Goal: Task Accomplishment & Management: Manage account settings

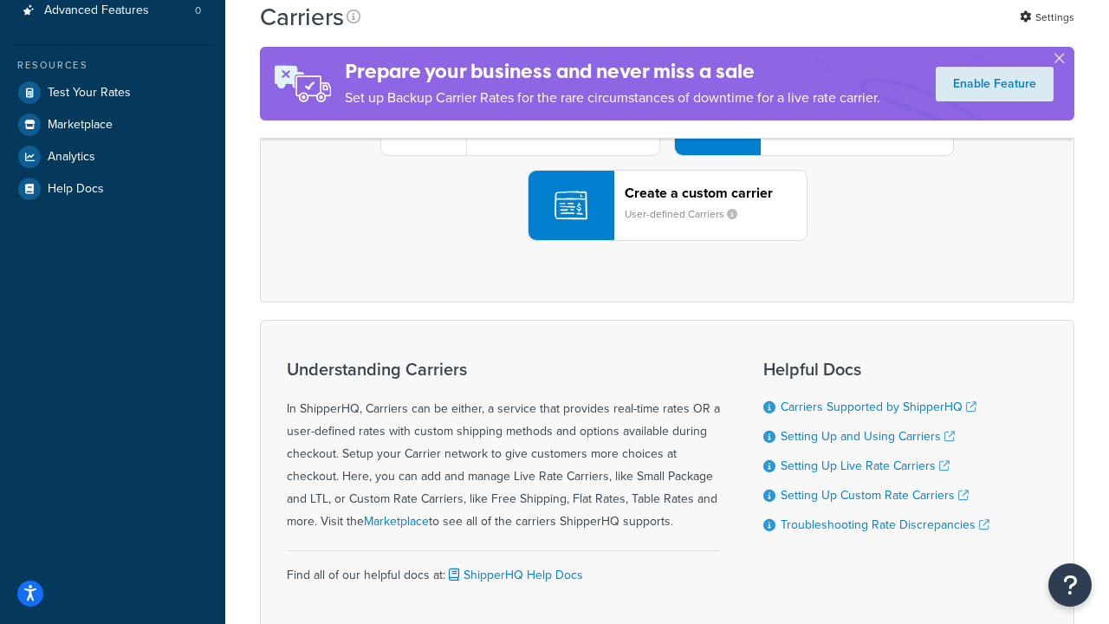
click at [667, 241] on div "UPS® Published daily rates FedEx List rates USPS Online rates See all live rate…" at bounding box center [667, 120] width 778 height 241
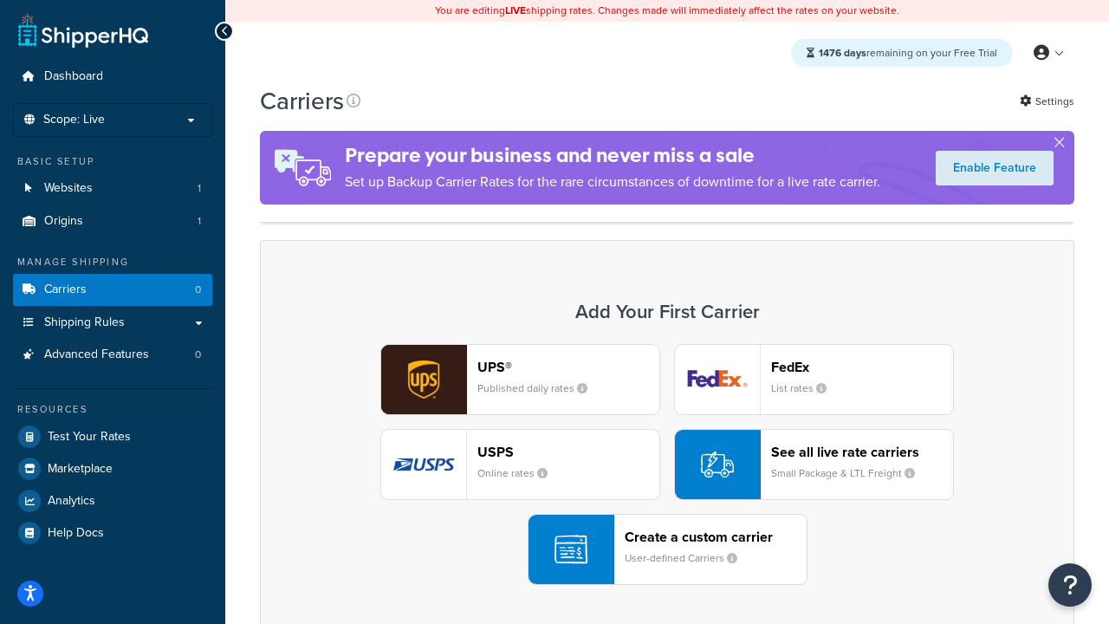
click at [862, 367] on header "FedEx" at bounding box center [862, 367] width 182 height 16
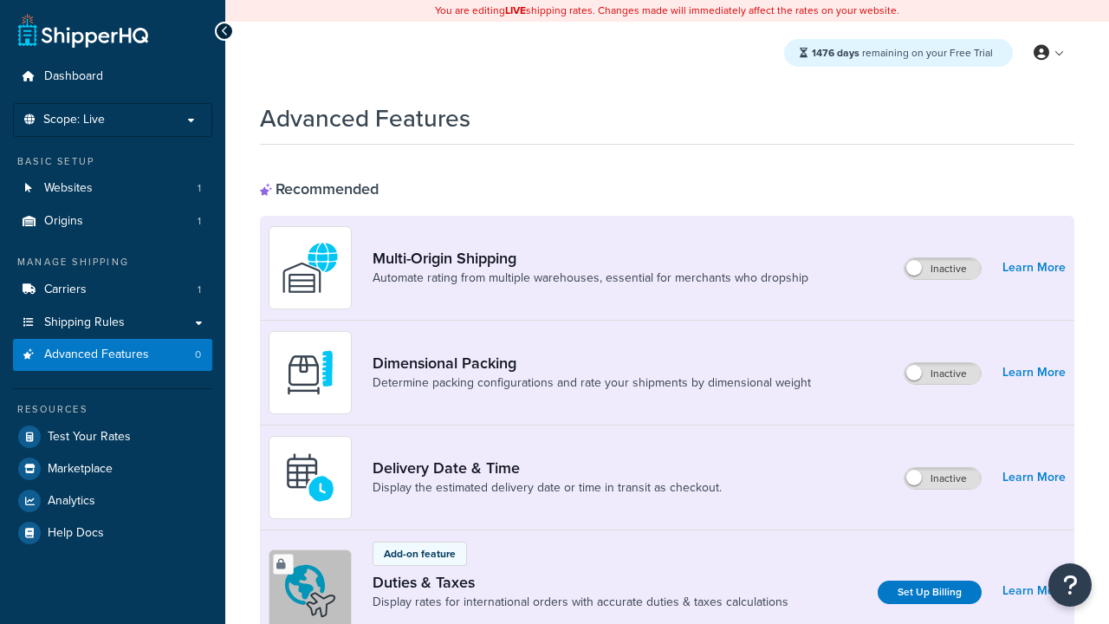
scroll to position [562, 0]
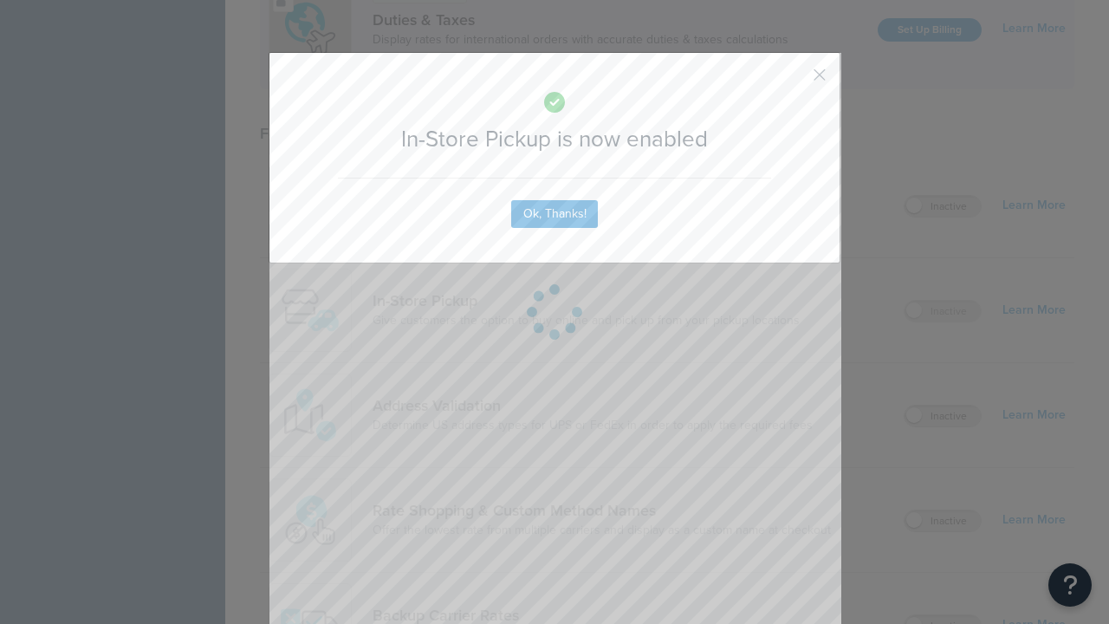
scroll to position [0, 0]
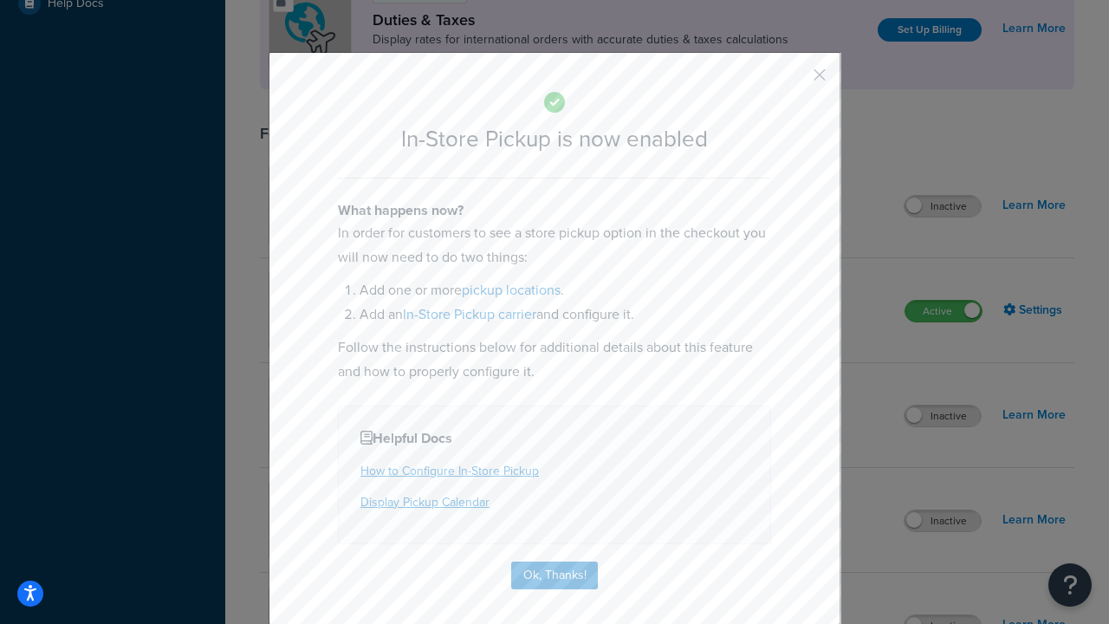
click at [794, 81] on button "button" at bounding box center [794, 81] width 4 height 4
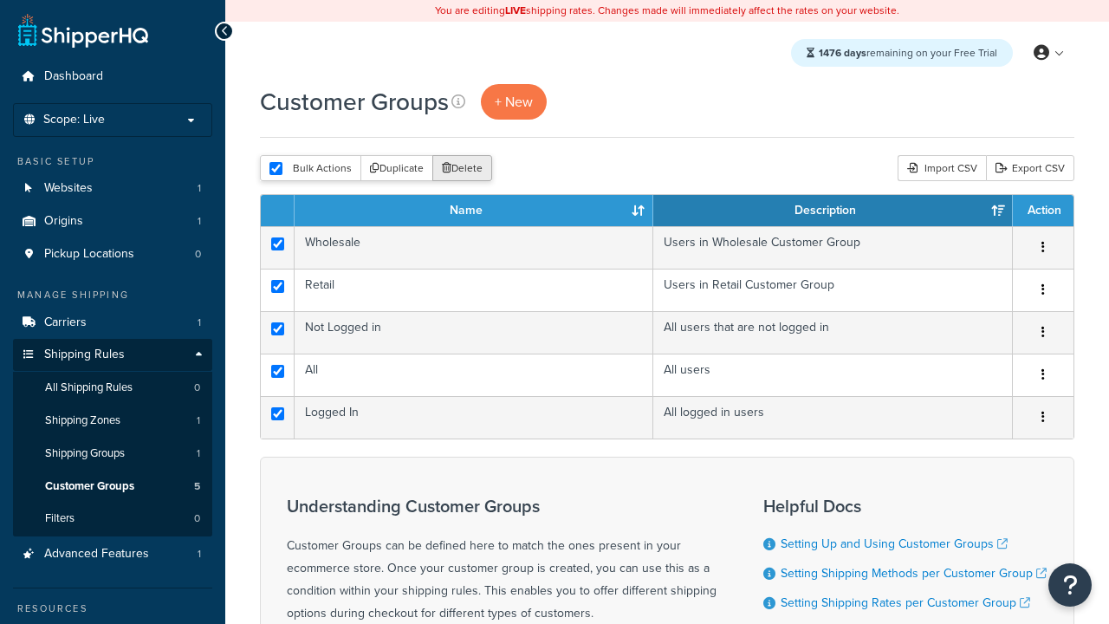
click at [461, 168] on button "Delete" at bounding box center [462, 168] width 60 height 26
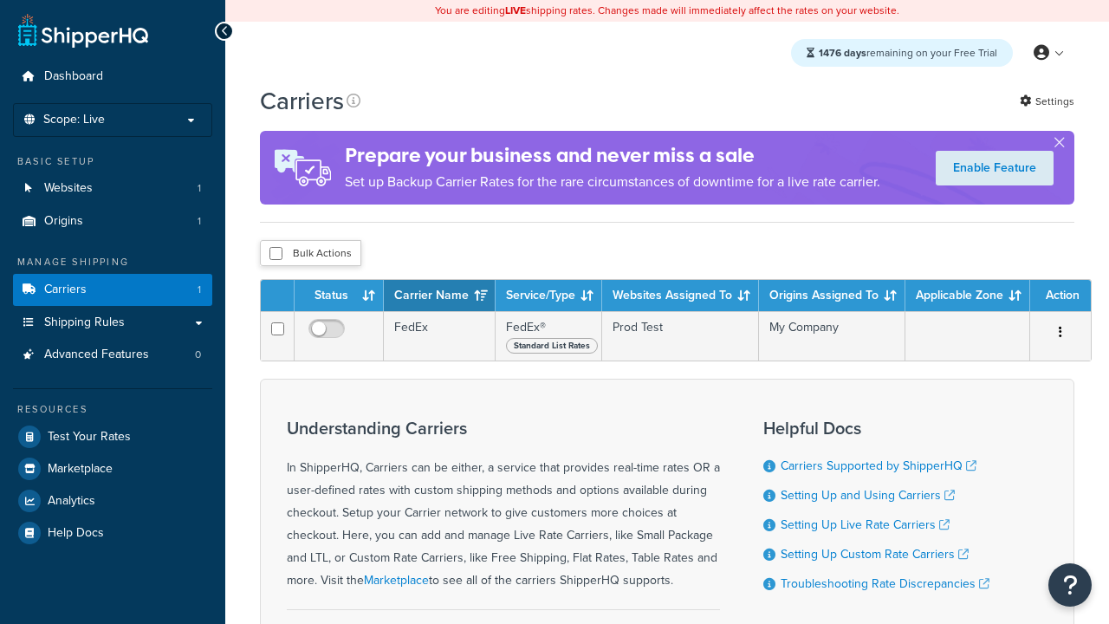
click at [276, 253] on input "checkbox" at bounding box center [276, 253] width 13 height 13
checkbox input "true"
click at [0, 0] on button "Delete" at bounding box center [0, 0] width 0 height 0
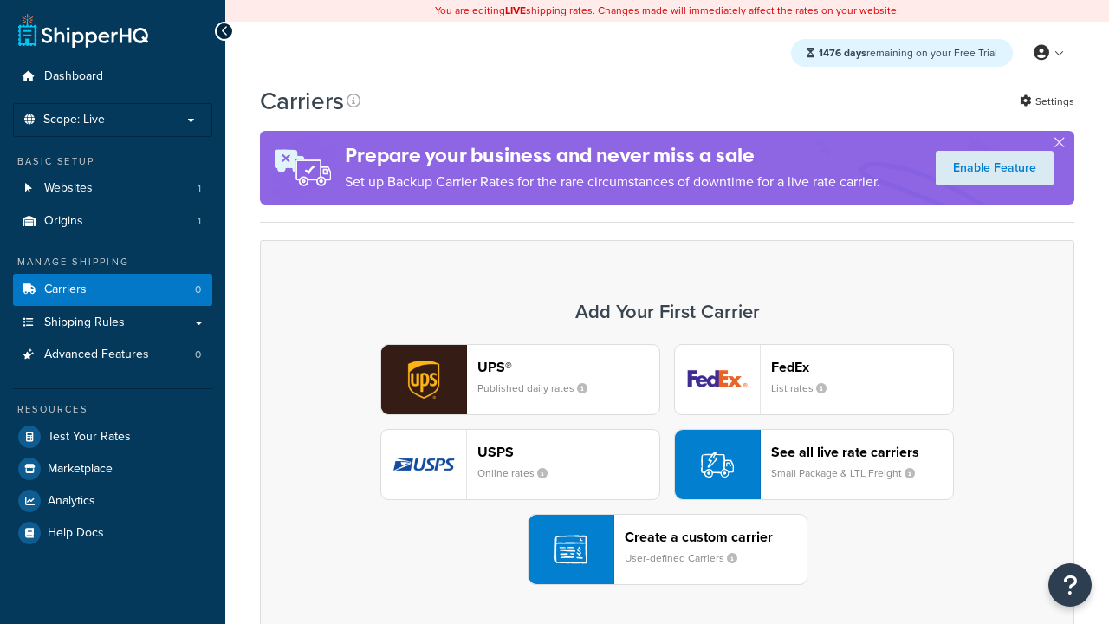
scroll to position [344, 0]
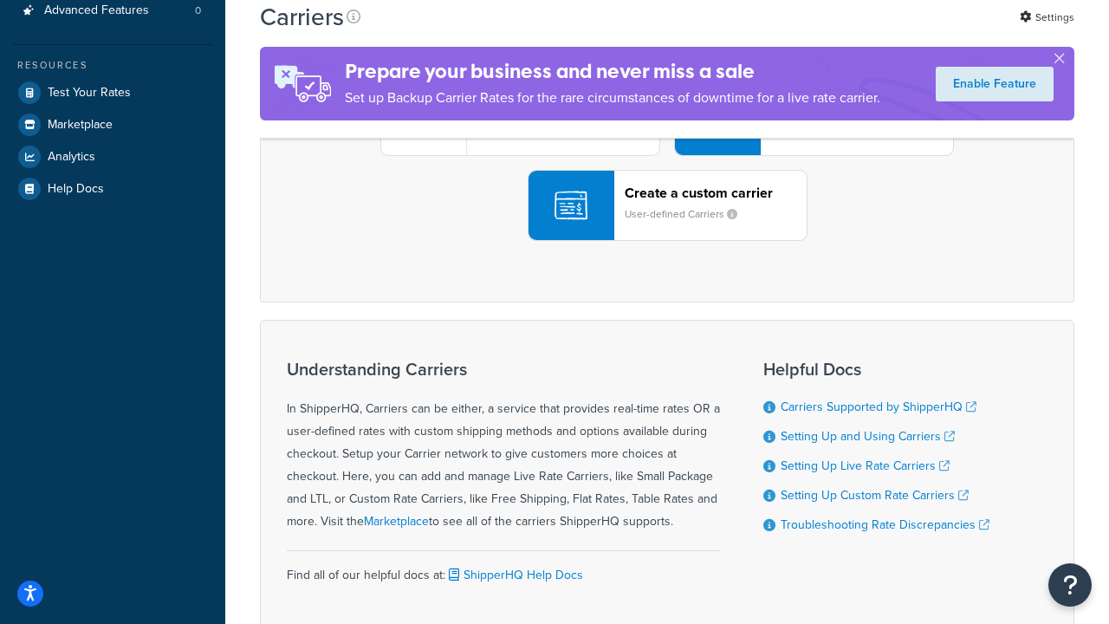
click at [667, 241] on div "UPS® Published daily rates FedEx List rates USPS Online rates See all live rate…" at bounding box center [667, 120] width 778 height 241
click at [667, 226] on div "Create a custom carrier User-defined Carriers" at bounding box center [716, 206] width 182 height 42
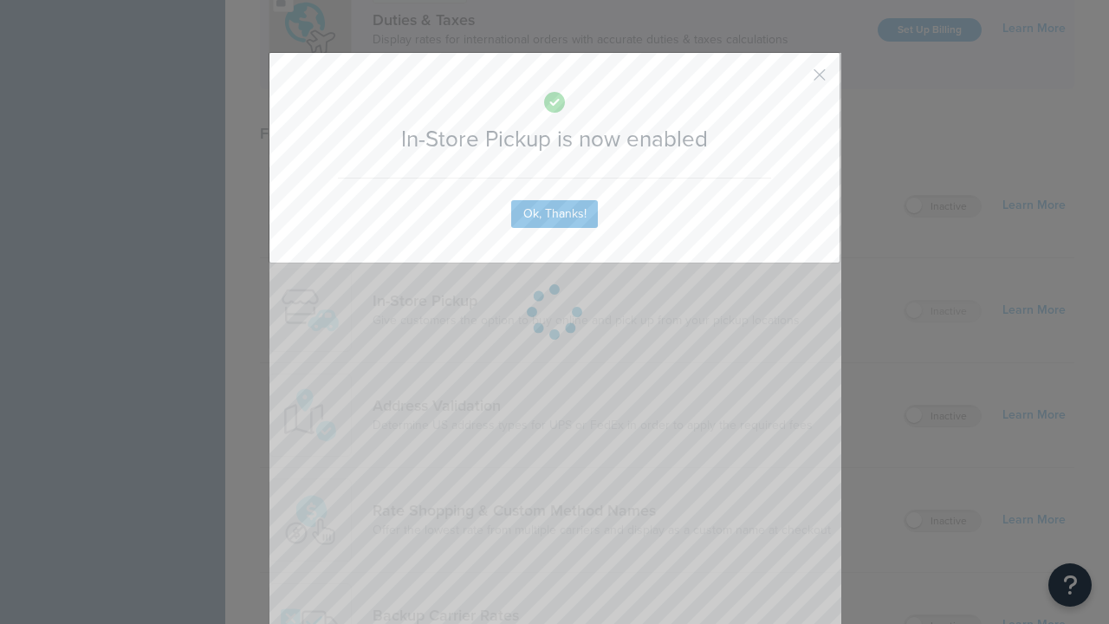
click at [794, 81] on button "button" at bounding box center [794, 81] width 4 height 4
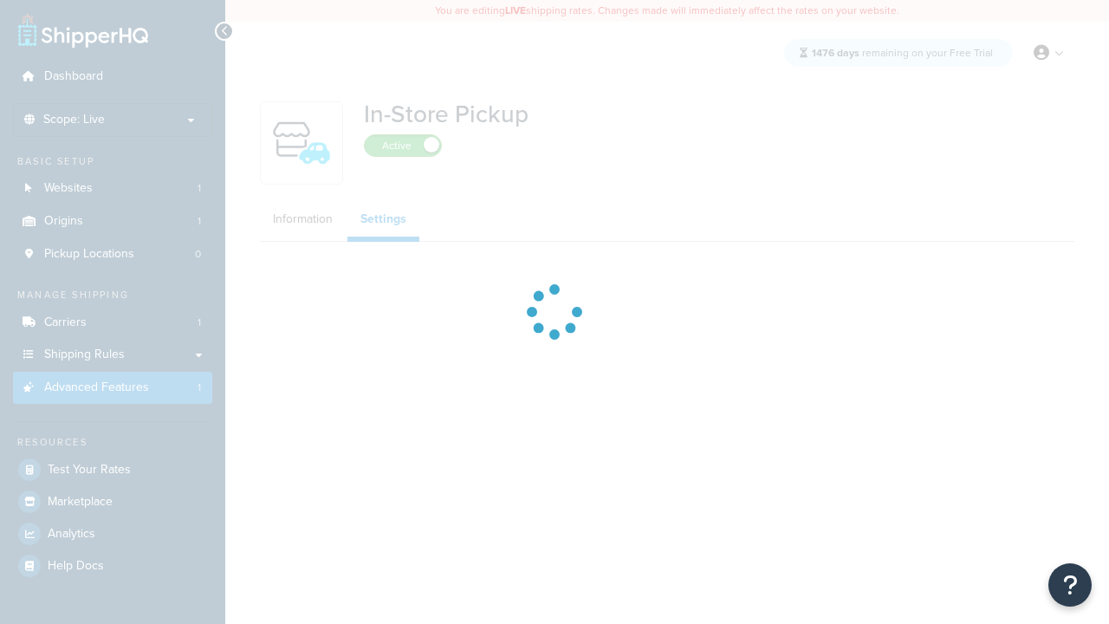
select select "inline"
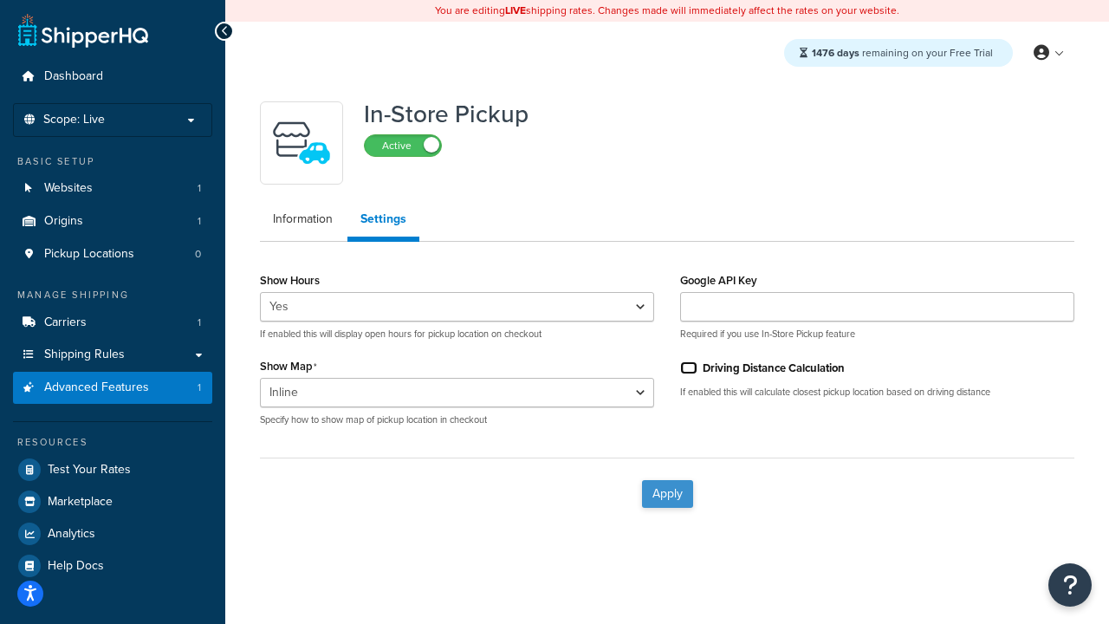
click at [689, 367] on input "Driving Distance Calculation" at bounding box center [688, 367] width 17 height 13
checkbox input "true"
click at [667, 493] on button "Apply" at bounding box center [667, 494] width 51 height 28
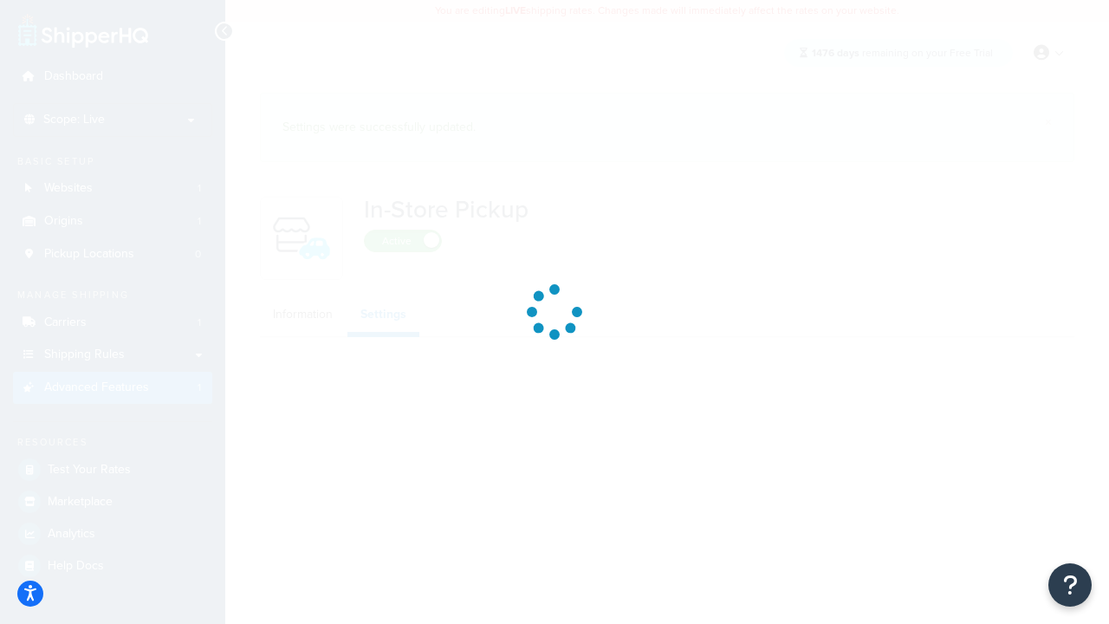
select select "inline"
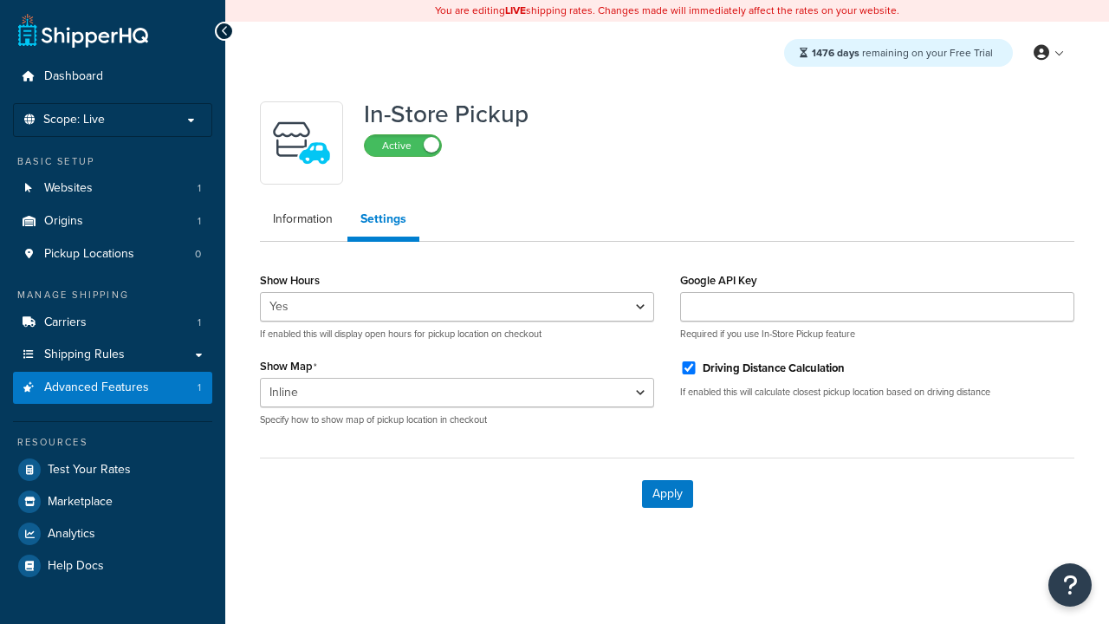
select select "inline"
click at [88, 254] on span "Pickup Locations" at bounding box center [89, 254] width 90 height 15
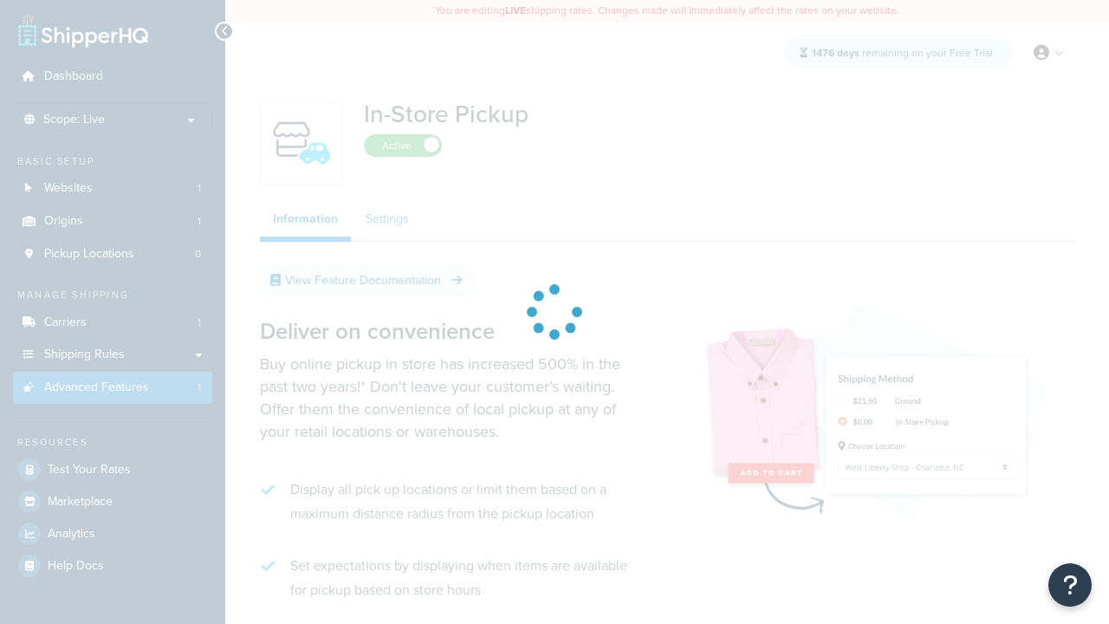
click at [386, 219] on link "Settings" at bounding box center [387, 219] width 69 height 35
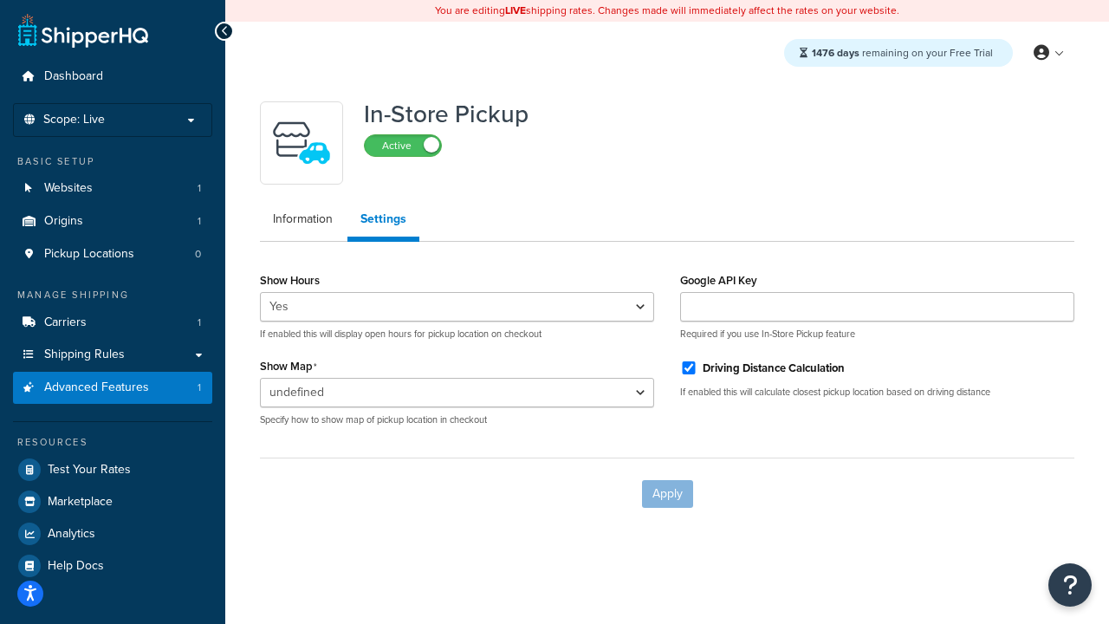
select select "inline"
click at [689, 367] on input "Driving Distance Calculation" at bounding box center [688, 367] width 17 height 13
checkbox input "false"
click at [667, 493] on button "Apply" at bounding box center [667, 494] width 51 height 28
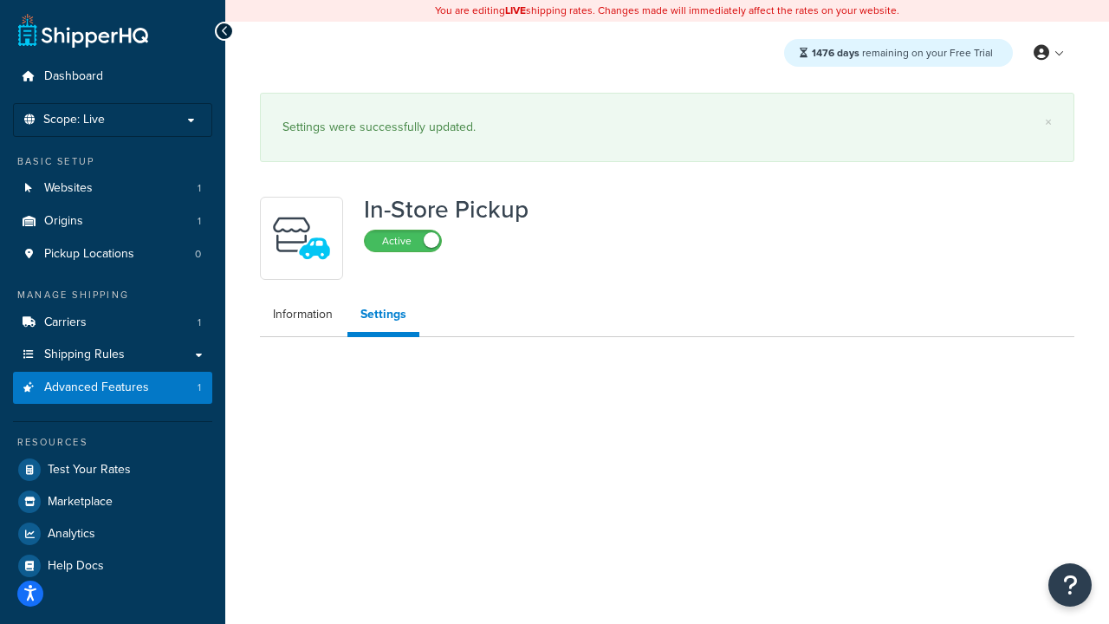
select select "inline"
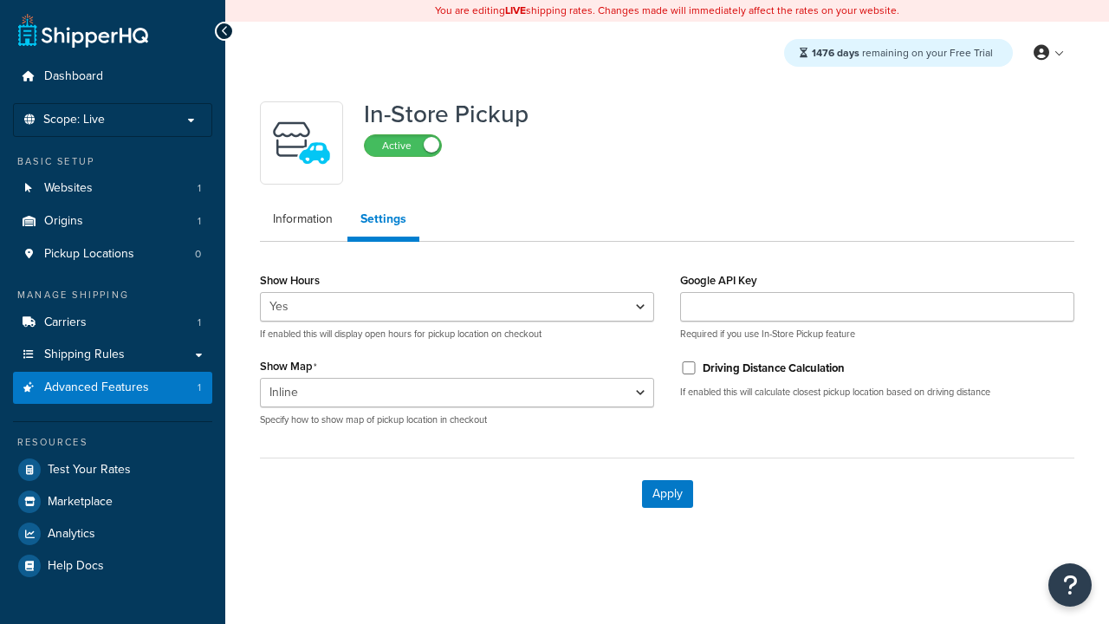
select select "inline"
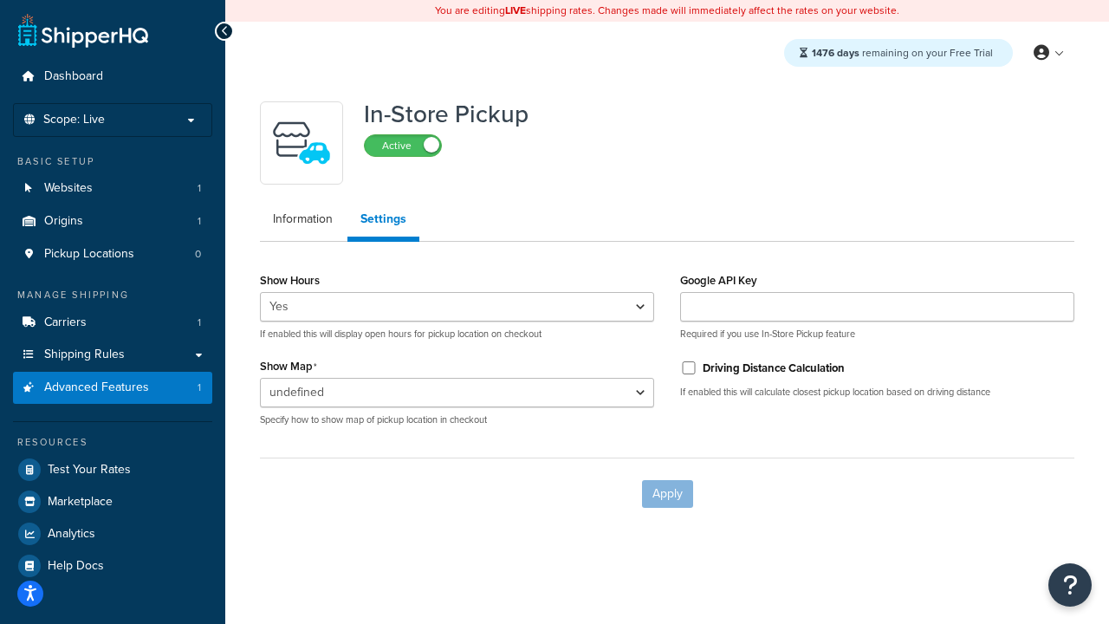
select select "inline"
